Goal: Information Seeking & Learning: Learn about a topic

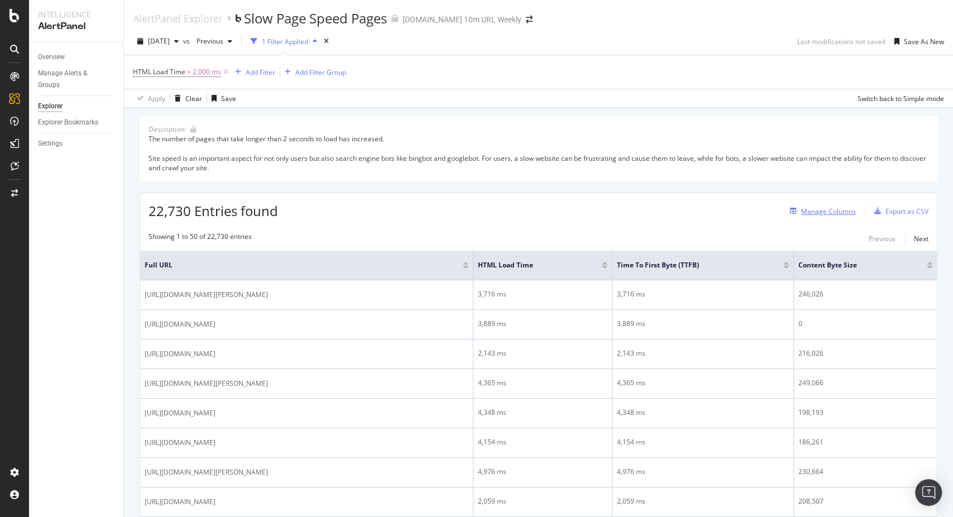
click at [825, 208] on div "Manage Columns" at bounding box center [829, 211] width 55 height 9
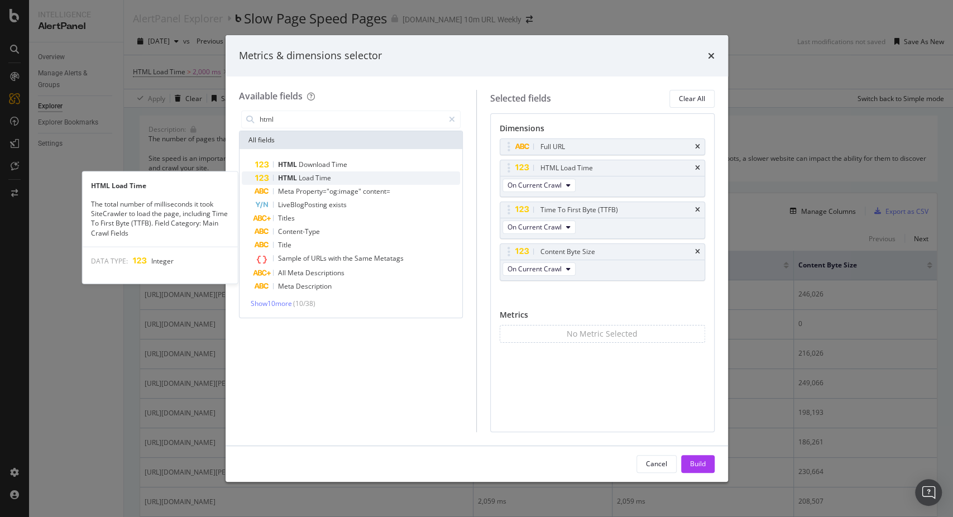
click at [313, 180] on span "Load" at bounding box center [307, 177] width 17 height 9
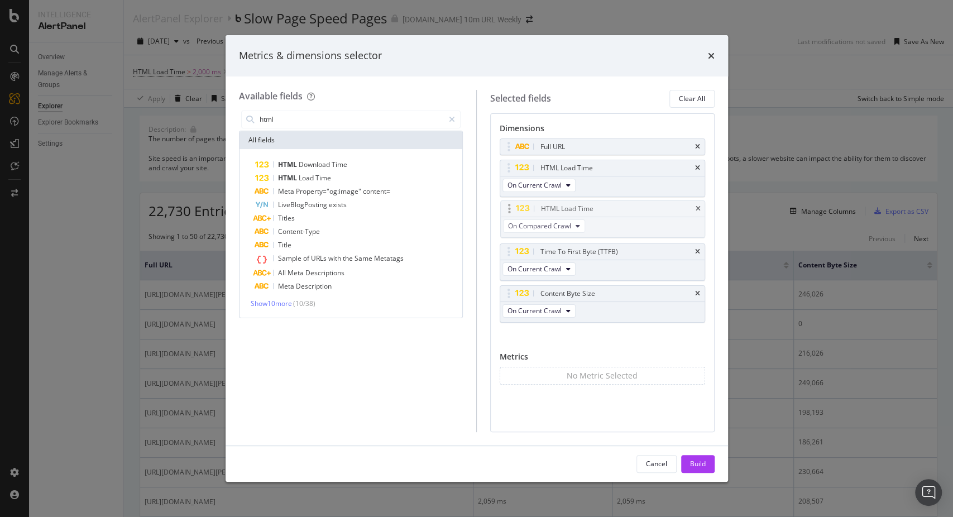
drag, startPoint x: 509, startPoint y: 291, endPoint x: 510, endPoint y: 206, distance: 84.9
click at [510, 206] on body "Intelligence AlertPanel Overview Manage Alerts & Groups Explorer Explorer Bookm…" at bounding box center [476, 258] width 953 height 517
click at [265, 116] on input "html" at bounding box center [352, 119] width 186 height 17
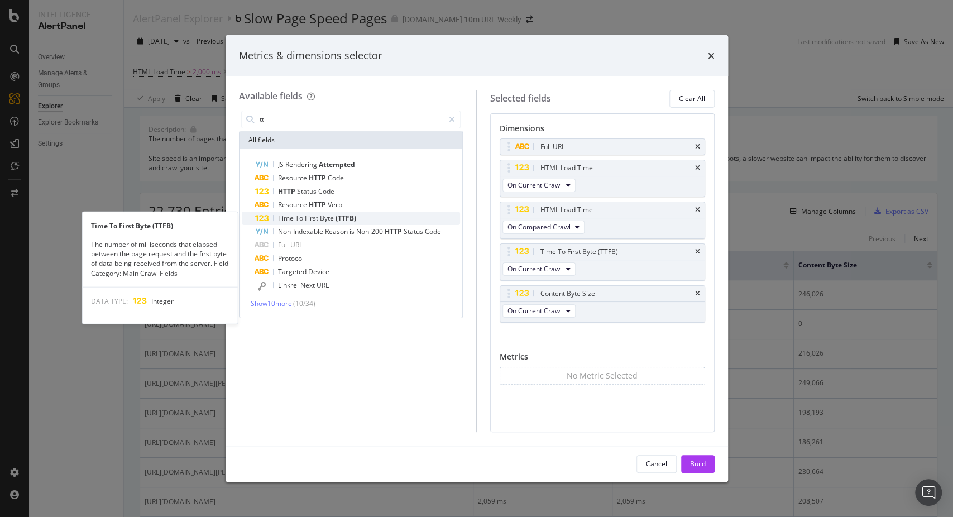
click at [338, 219] on span "(TTFB)" at bounding box center [346, 217] width 21 height 9
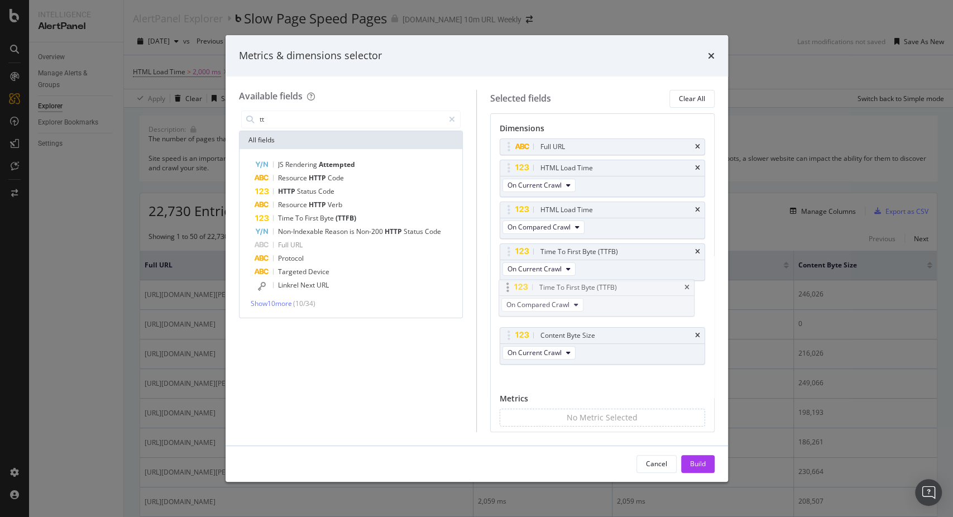
drag, startPoint x: 511, startPoint y: 334, endPoint x: 509, endPoint y: 287, distance: 47.5
click at [509, 287] on body "Intelligence AlertPanel Overview Manage Alerts & Groups Explorer Explorer Bookm…" at bounding box center [476, 258] width 953 height 517
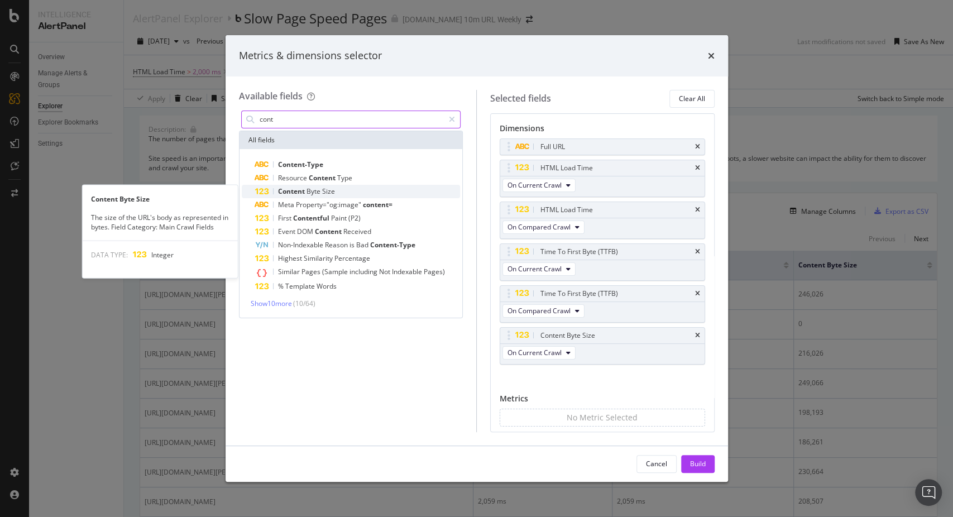
type input "cont"
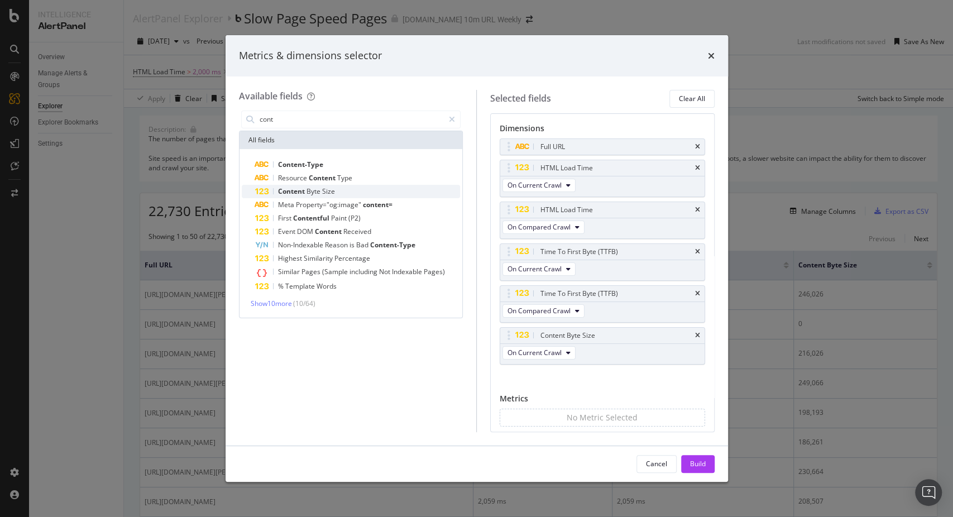
click at [289, 191] on span "Content" at bounding box center [292, 191] width 28 height 9
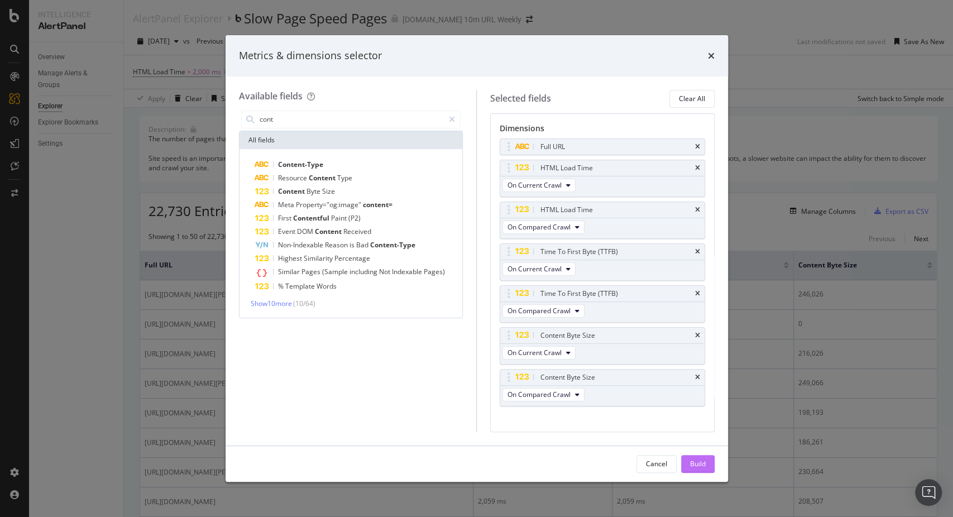
click at [688, 462] on button "Build" at bounding box center [698, 464] width 34 height 18
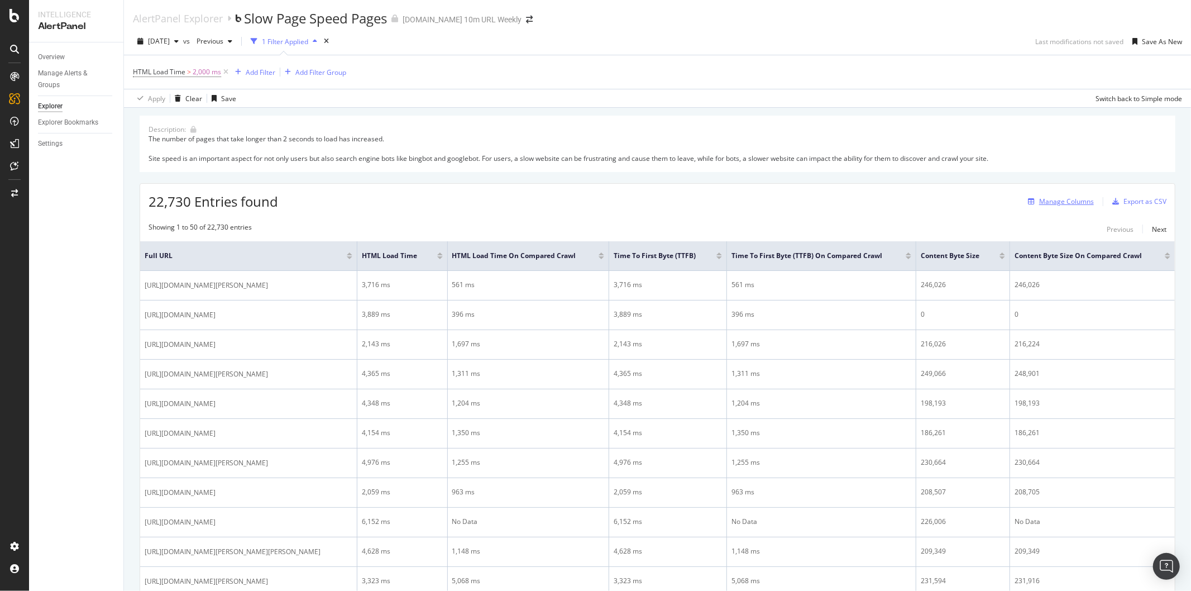
click at [953, 198] on div "Manage Columns" at bounding box center [1066, 201] width 55 height 9
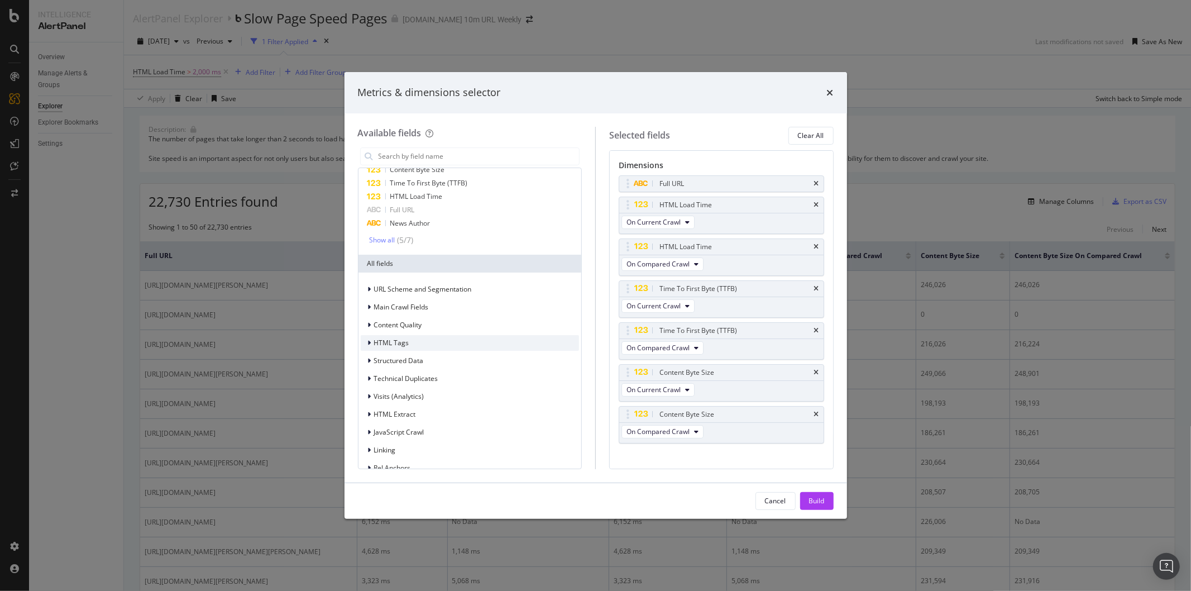
scroll to position [47, 0]
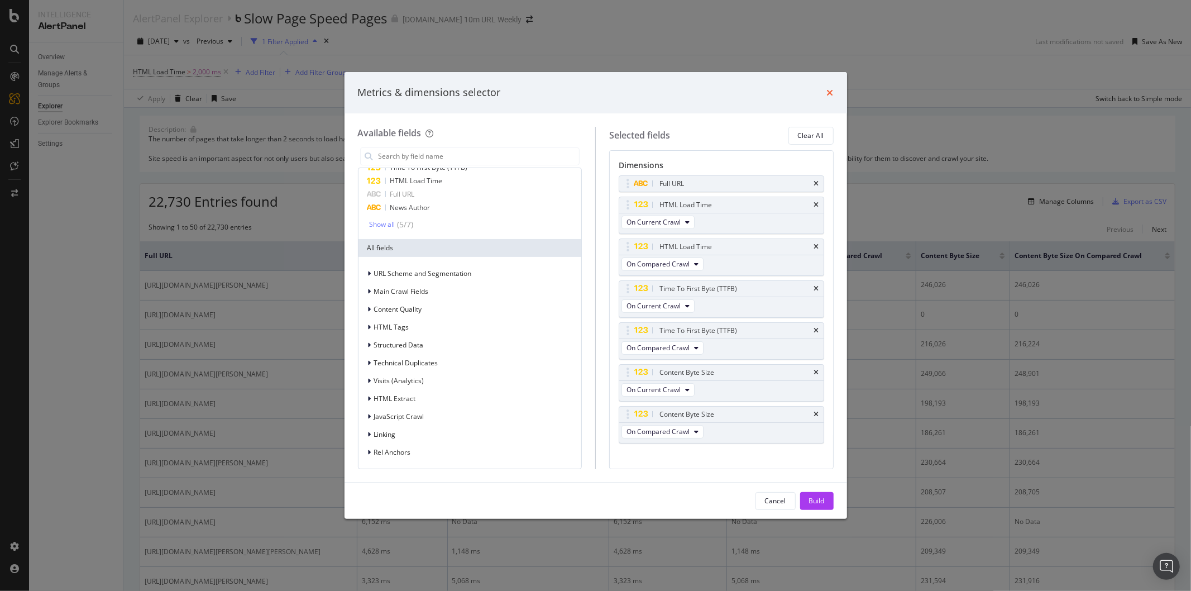
click at [829, 96] on icon "times" at bounding box center [830, 92] width 7 height 9
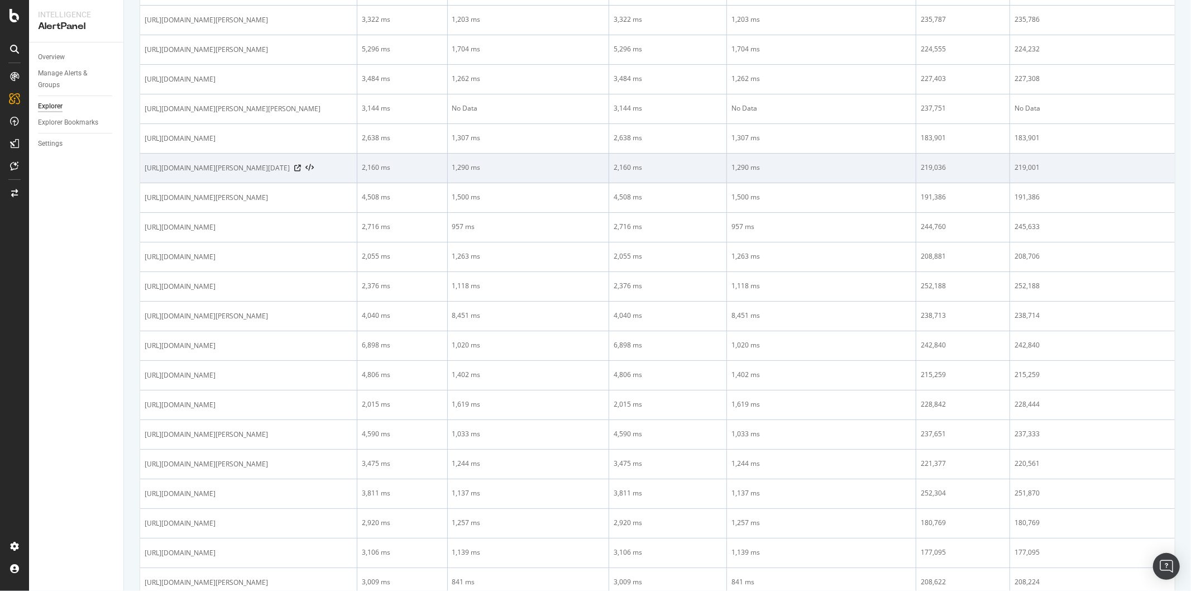
scroll to position [683, 0]
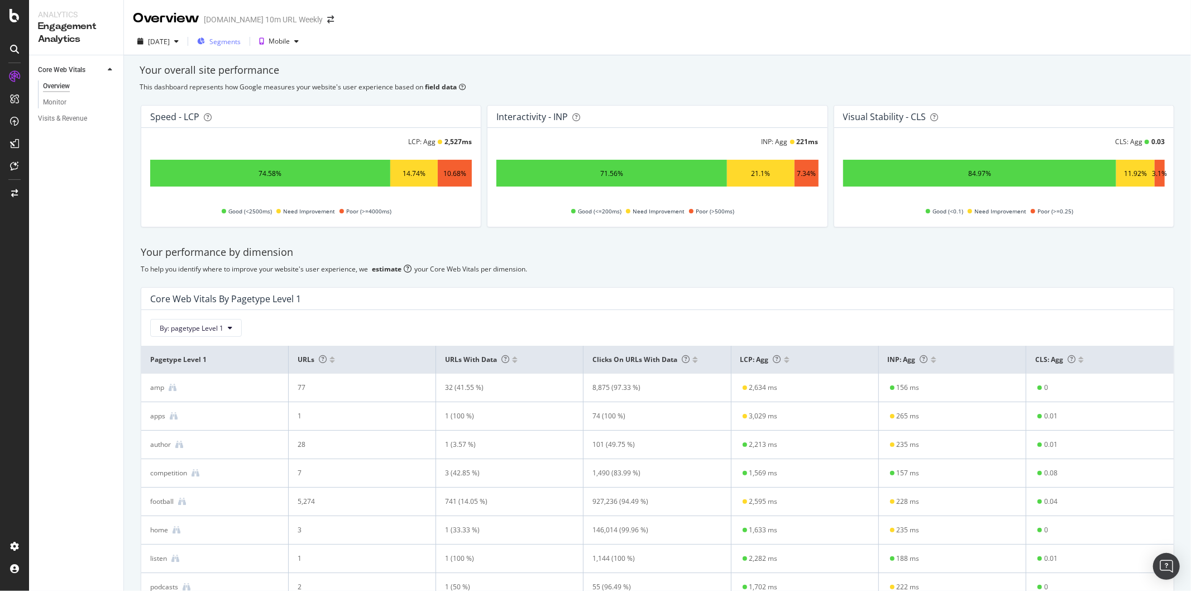
click at [236, 41] on span "Segments" at bounding box center [224, 41] width 31 height 9
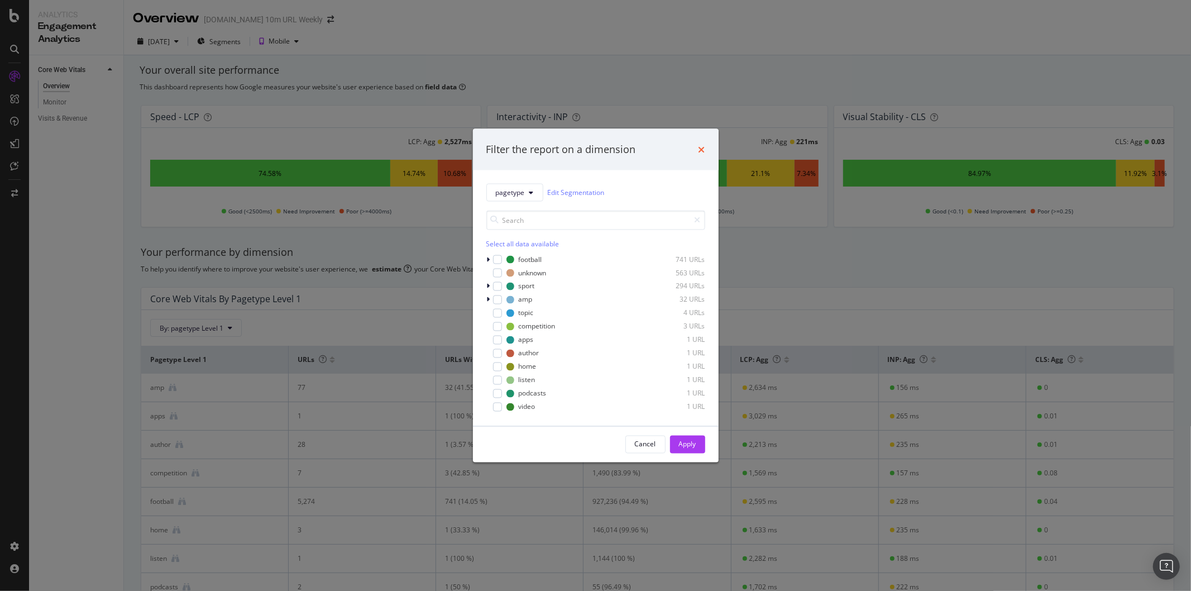
click at [701, 146] on icon "times" at bounding box center [702, 149] width 7 height 9
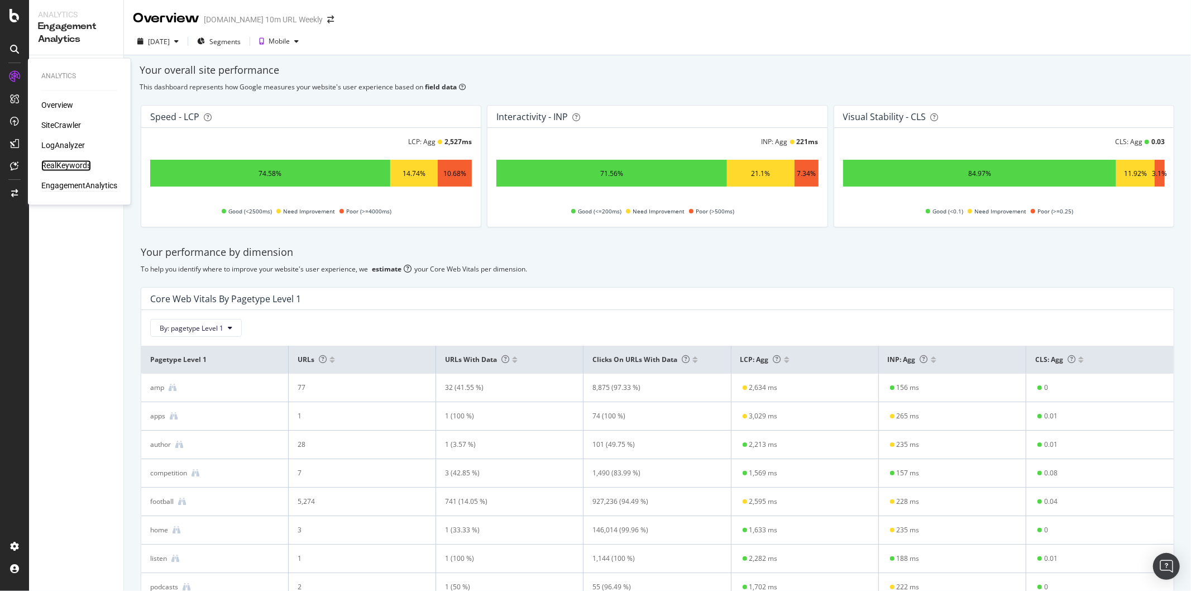
click at [57, 165] on div "RealKeywords" at bounding box center [66, 165] width 50 height 11
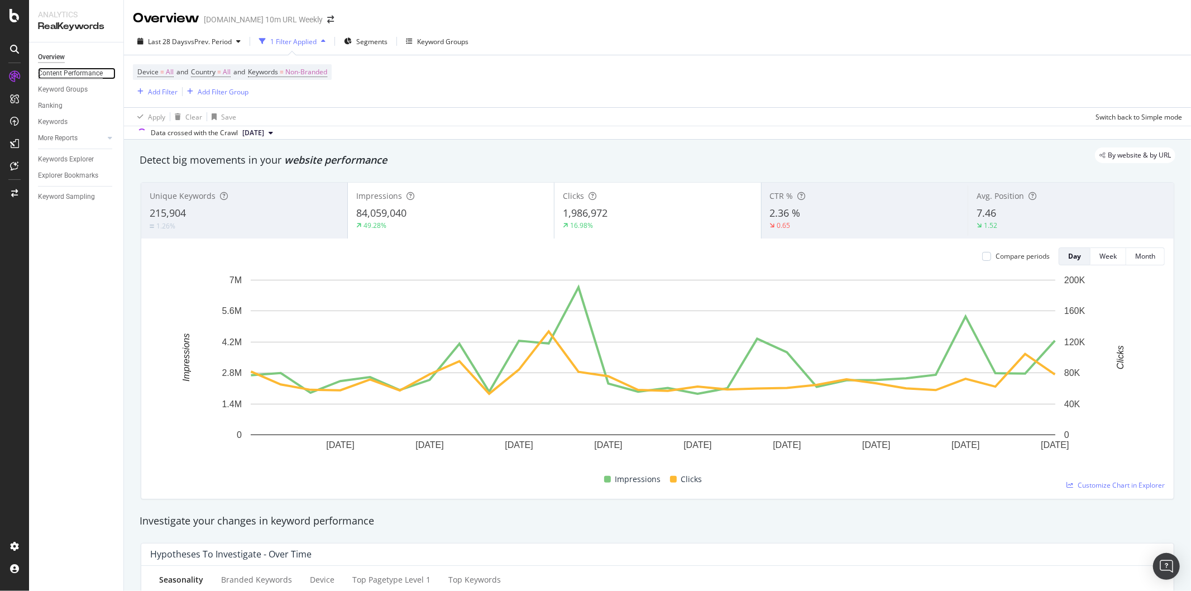
click at [51, 68] on div "Content Performance" at bounding box center [70, 74] width 65 height 12
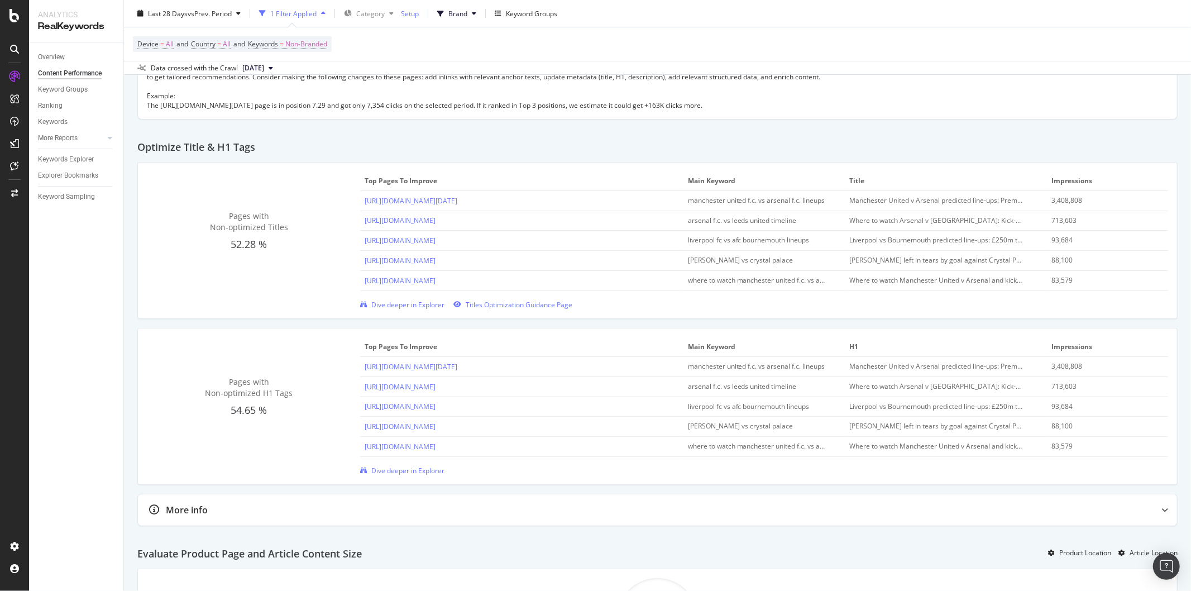
scroll to position [383, 0]
